Goal: Task Accomplishment & Management: Use online tool/utility

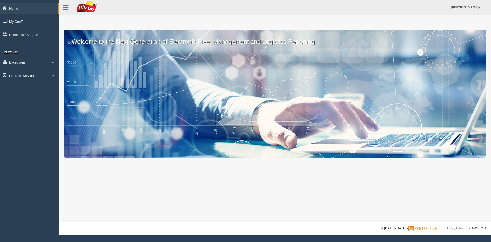
click at [53, 76] on span at bounding box center [53, 75] width 7 height 3
click at [28, 86] on link "HOS Explanation Reports" at bounding box center [33, 87] width 48 height 9
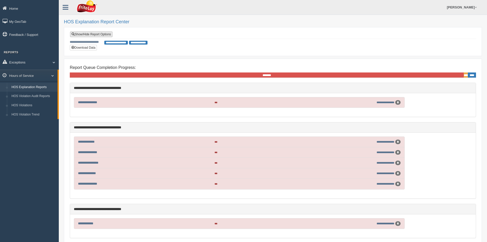
click at [97, 33] on link "Show/Hide Report Options" at bounding box center [91, 34] width 42 height 6
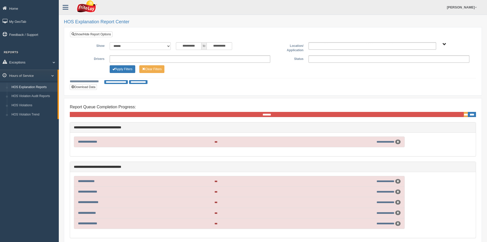
click at [445, 44] on span "ATLANTIC REGION" at bounding box center [445, 44] width 4 height 4
click at [436, 62] on button "ATLANTIC REGION" at bounding box center [435, 63] width 34 height 6
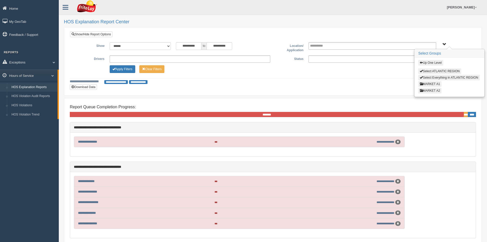
click at [436, 88] on button "MARKET A2" at bounding box center [429, 91] width 23 height 6
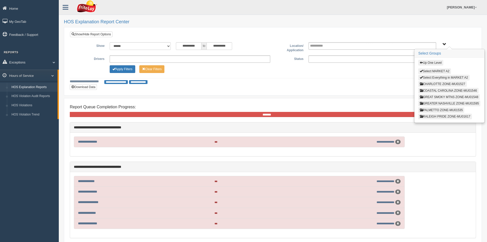
click at [444, 117] on button "RALEIGH PRIDE ZONE-MU01617" at bounding box center [444, 117] width 53 height 6
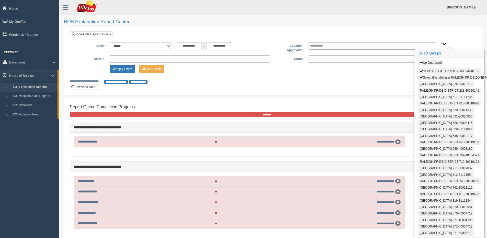
click at [444, 76] on button "Select Everything in RALEIGH PRIDE ZONE-MU01617" at bounding box center [459, 78] width 82 height 6
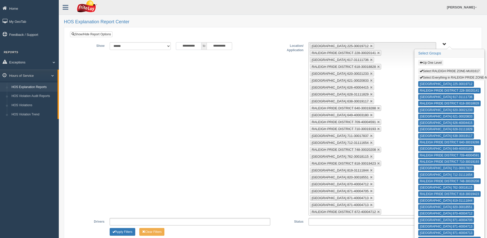
click at [196, 46] on input "**********" at bounding box center [189, 46] width 26 height 8
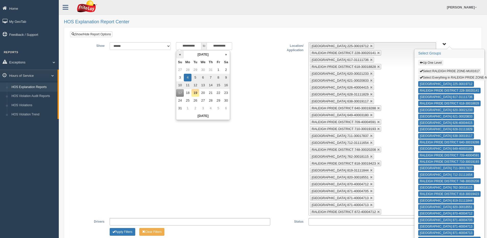
click at [181, 55] on th "«" at bounding box center [180, 55] width 8 height 8
click at [194, 69] on td "1" at bounding box center [195, 70] width 8 height 8
type input "**********"
click at [220, 44] on input "**********" at bounding box center [220, 46] width 26 height 8
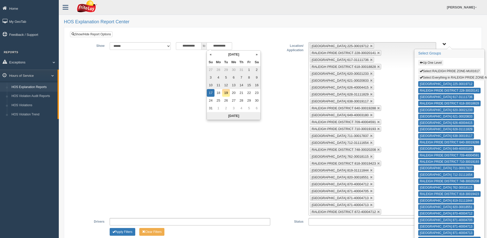
click at [233, 115] on th "[DATE]" at bounding box center [234, 116] width 54 height 8
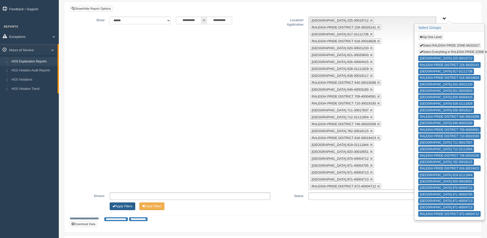
click at [127, 205] on button "Apply Filters" at bounding box center [123, 206] width 26 height 8
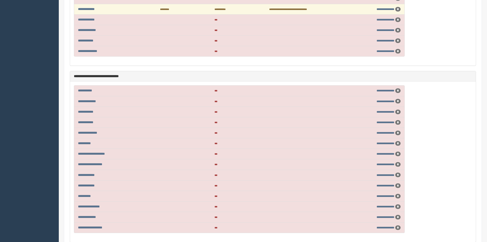
scroll to position [778, 0]
